Goal: Check status: Check status

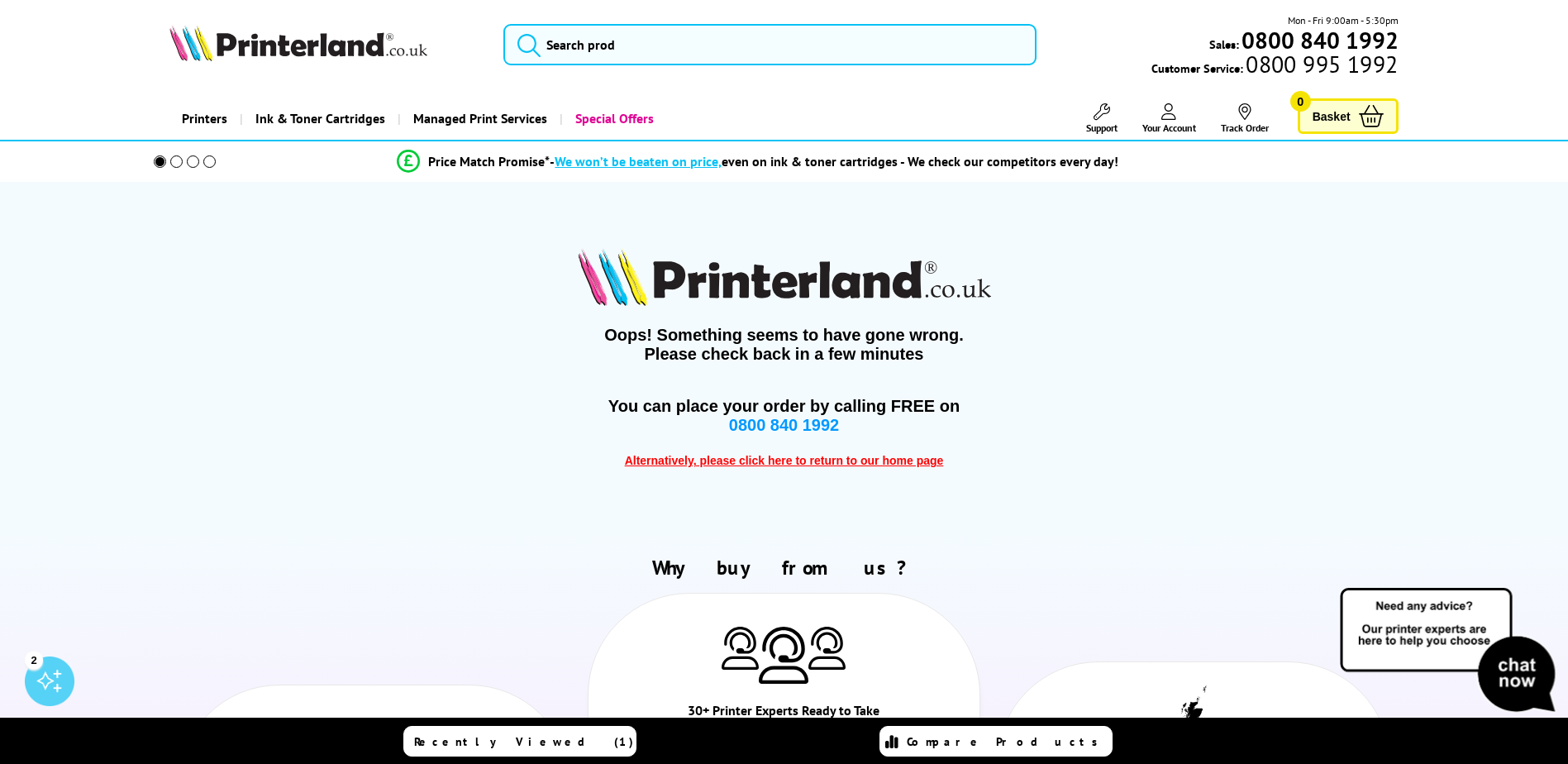
click at [1182, 129] on span "Your Account" at bounding box center [1169, 127] width 54 height 12
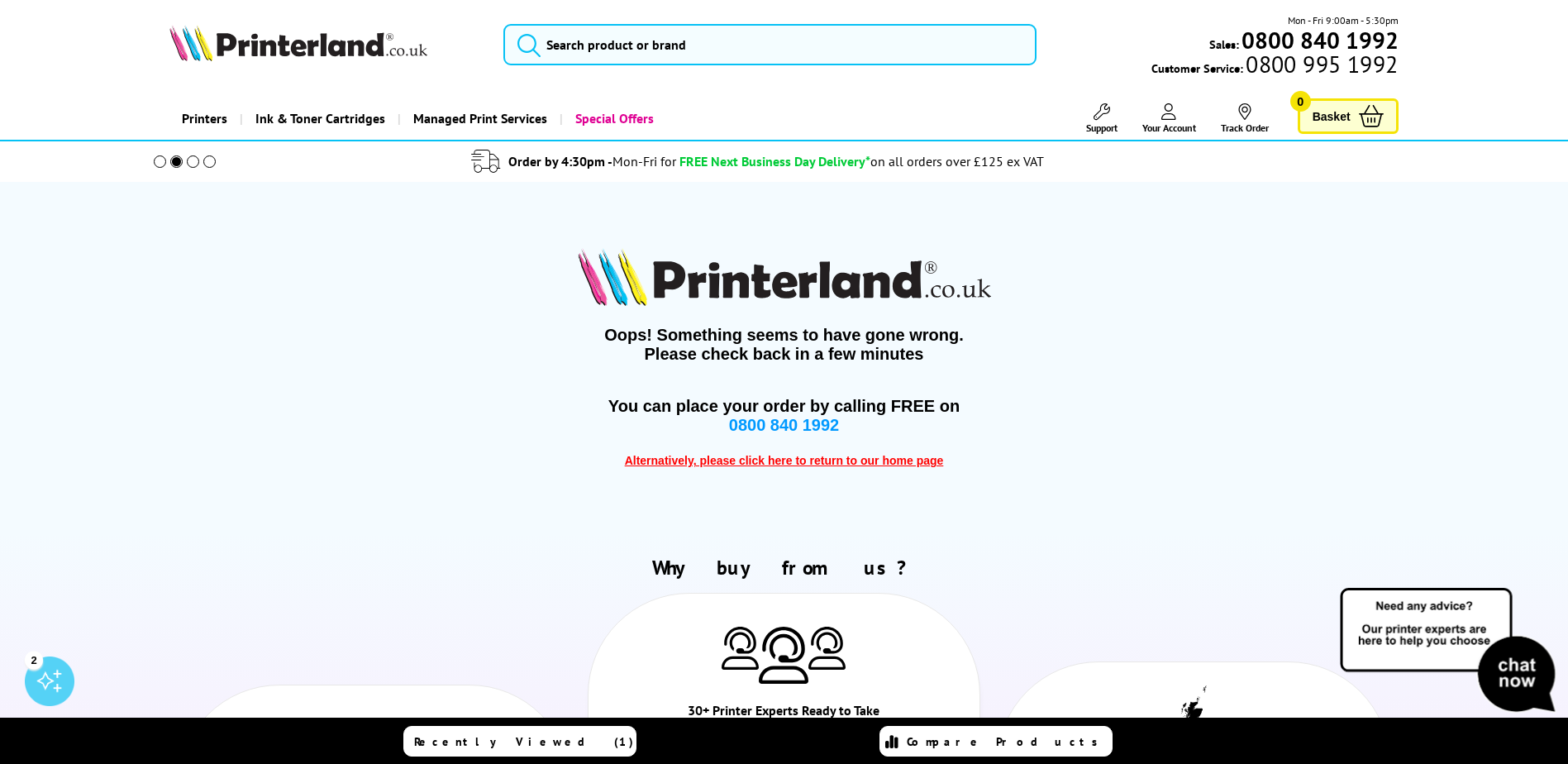
click at [1168, 120] on link "Your Account" at bounding box center [1169, 118] width 54 height 31
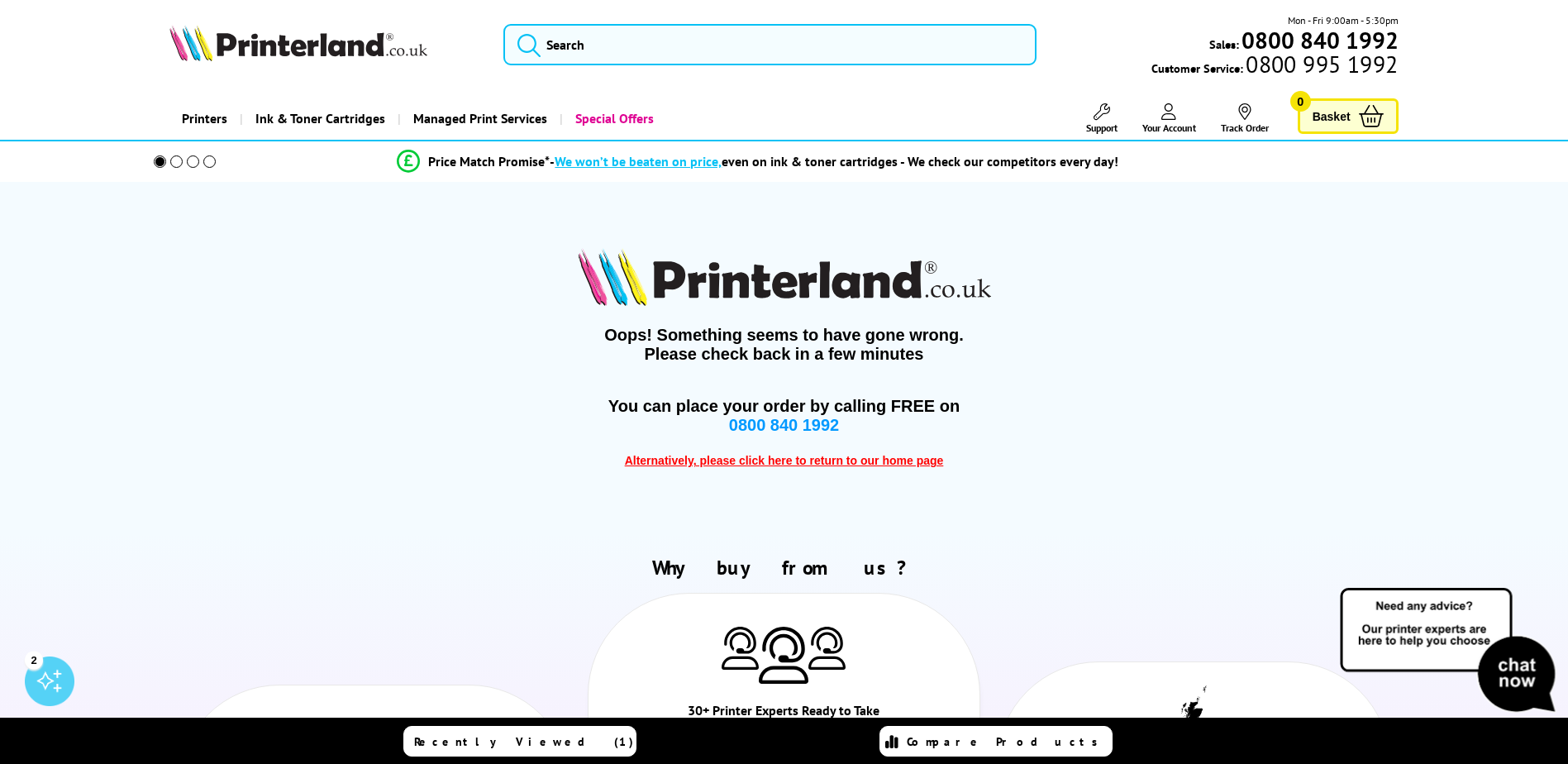
click at [1168, 120] on link "Your Account" at bounding box center [1169, 118] width 54 height 31
click at [1234, 123] on link "Track Order" at bounding box center [1245, 118] width 48 height 31
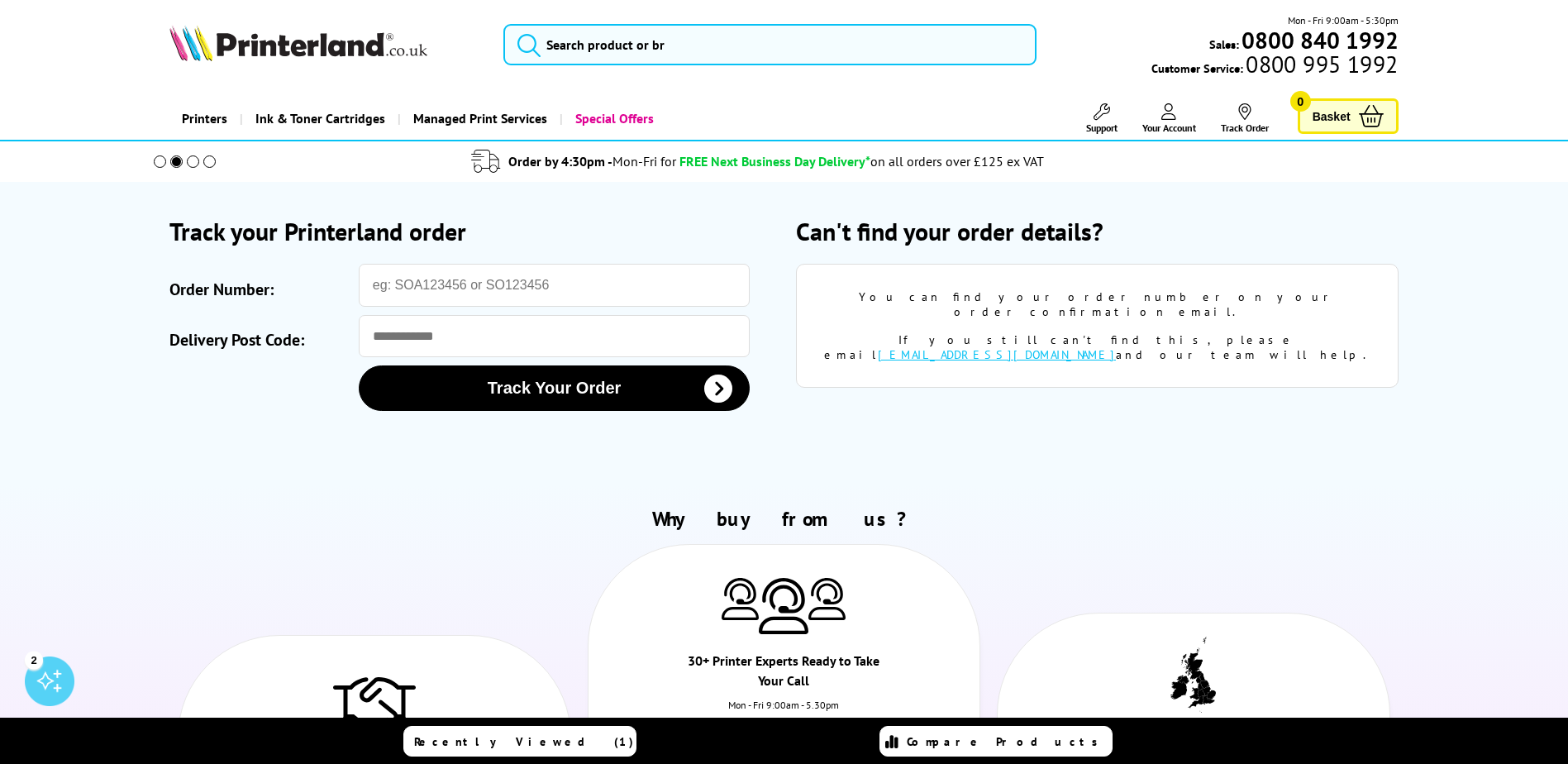
click at [1168, 122] on span "Your Account" at bounding box center [1169, 127] width 54 height 12
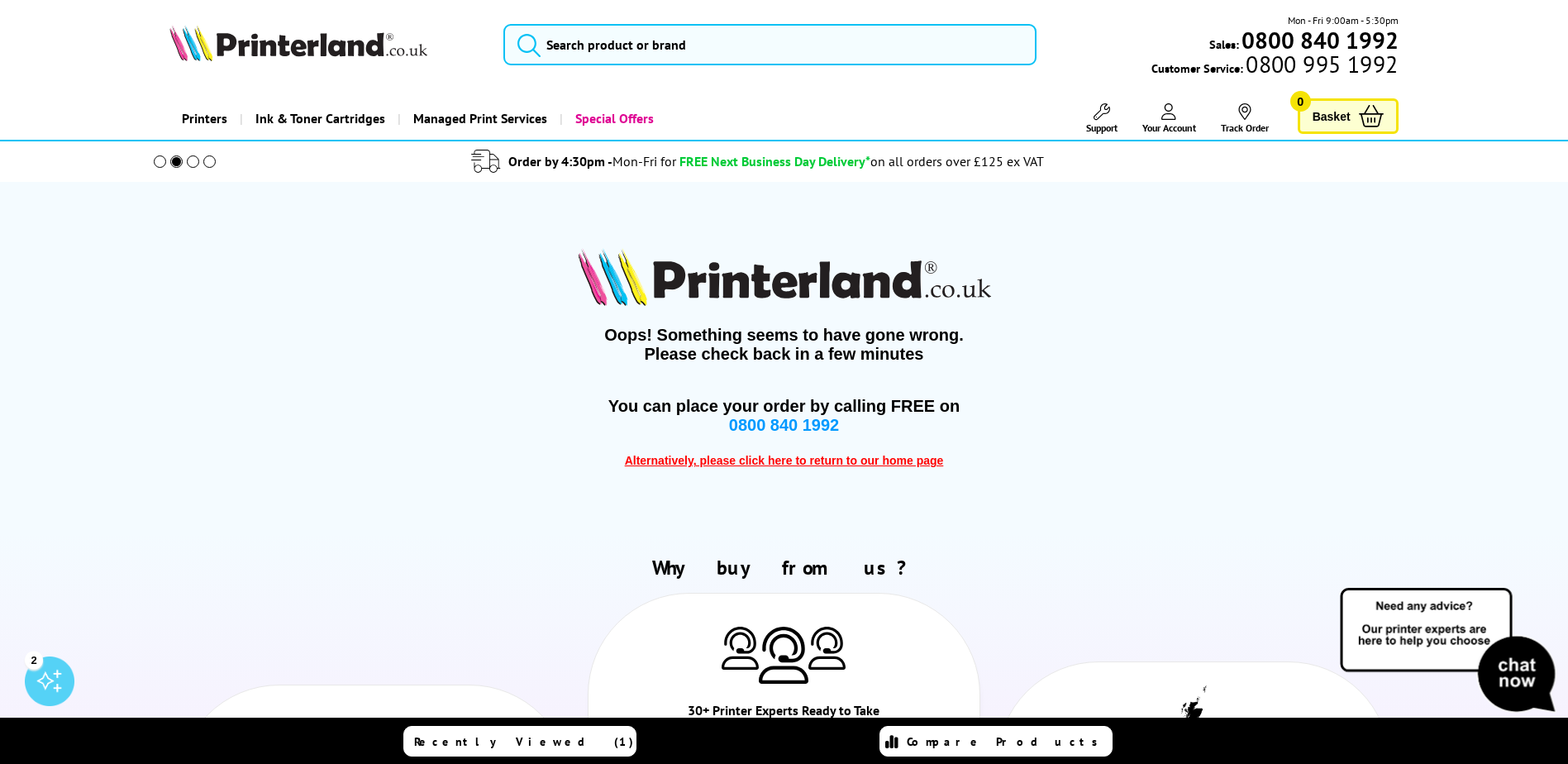
click at [1168, 122] on span "Your Account" at bounding box center [1169, 127] width 54 height 12
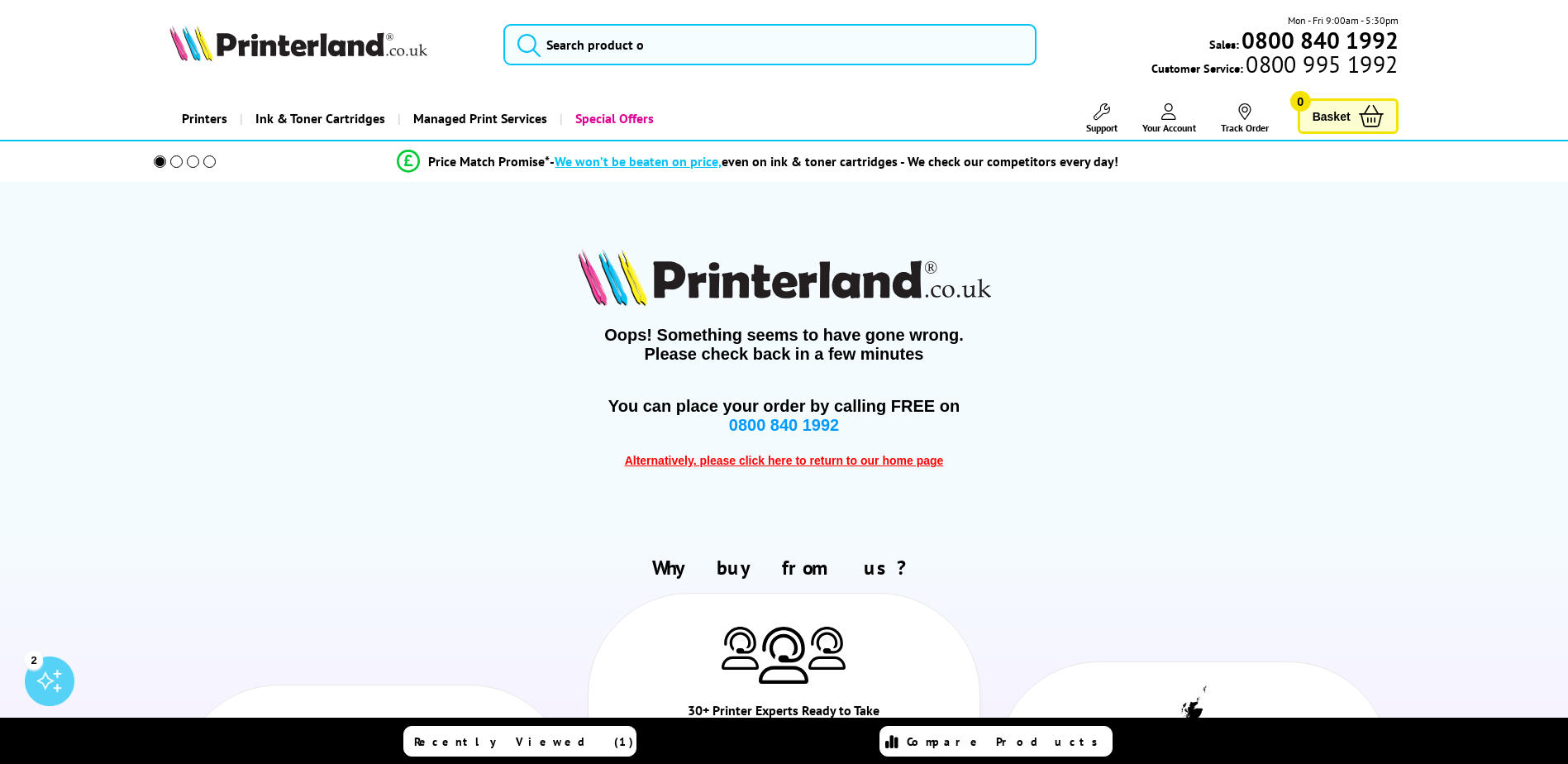
click at [1168, 122] on span "Your Account" at bounding box center [1169, 127] width 54 height 12
